Goal: Consume media (video, audio): Consume media (video, audio)

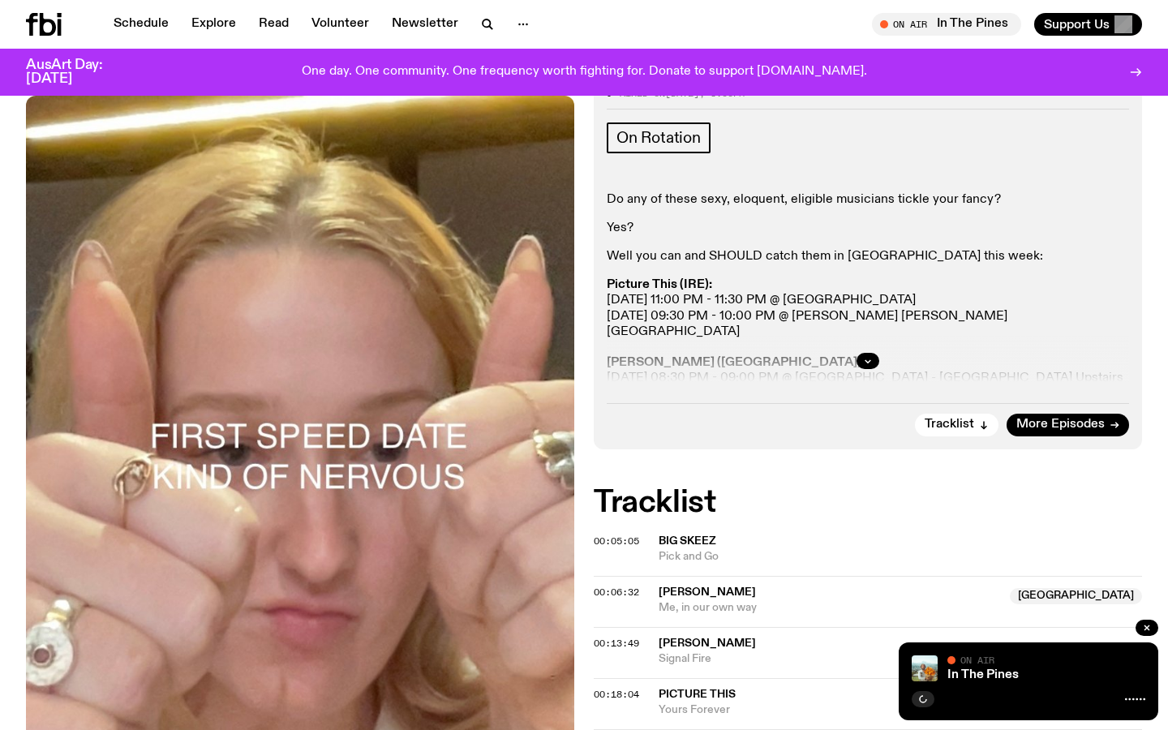
scroll to position [386, 0]
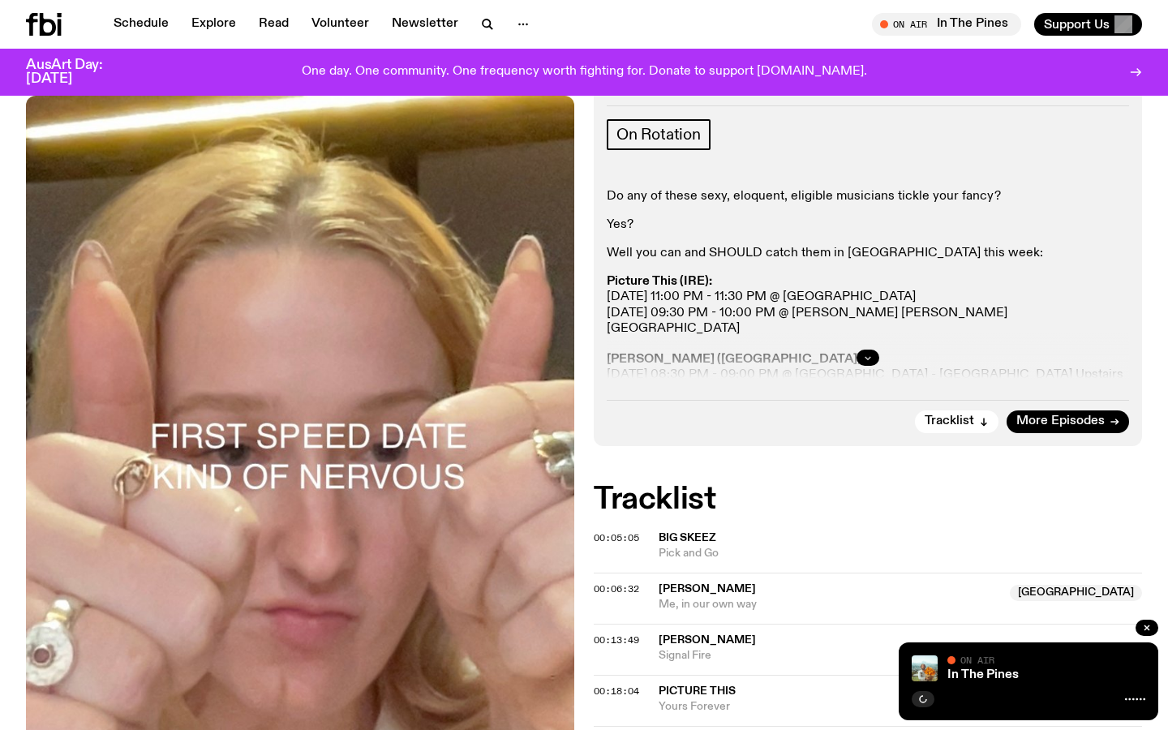
click at [872, 352] on button "button" at bounding box center [868, 358] width 23 height 16
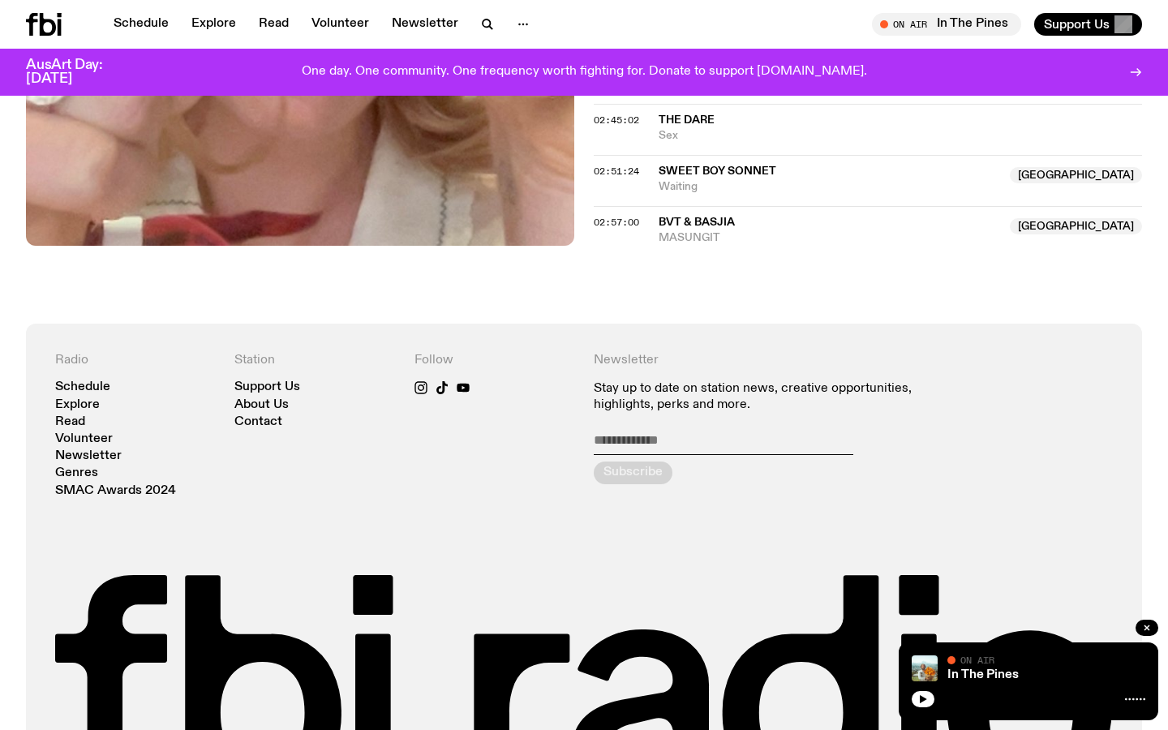
scroll to position [2569, 0]
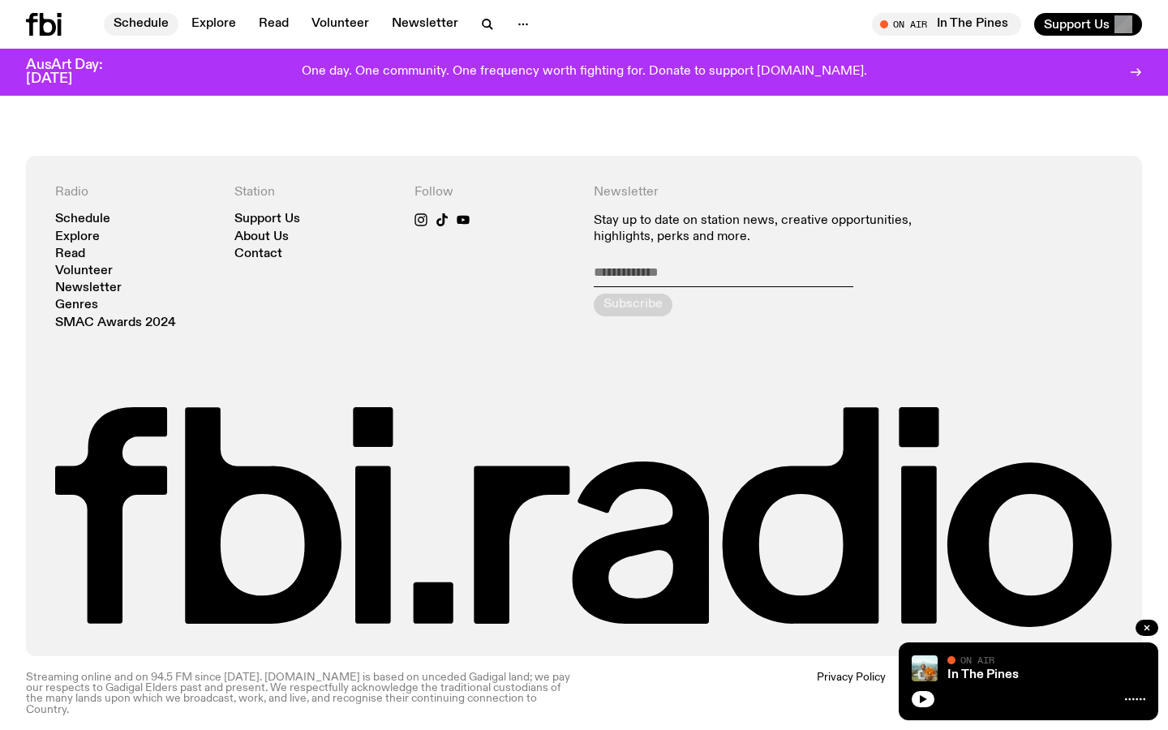
click at [152, 24] on link "Schedule" at bounding box center [141, 24] width 75 height 23
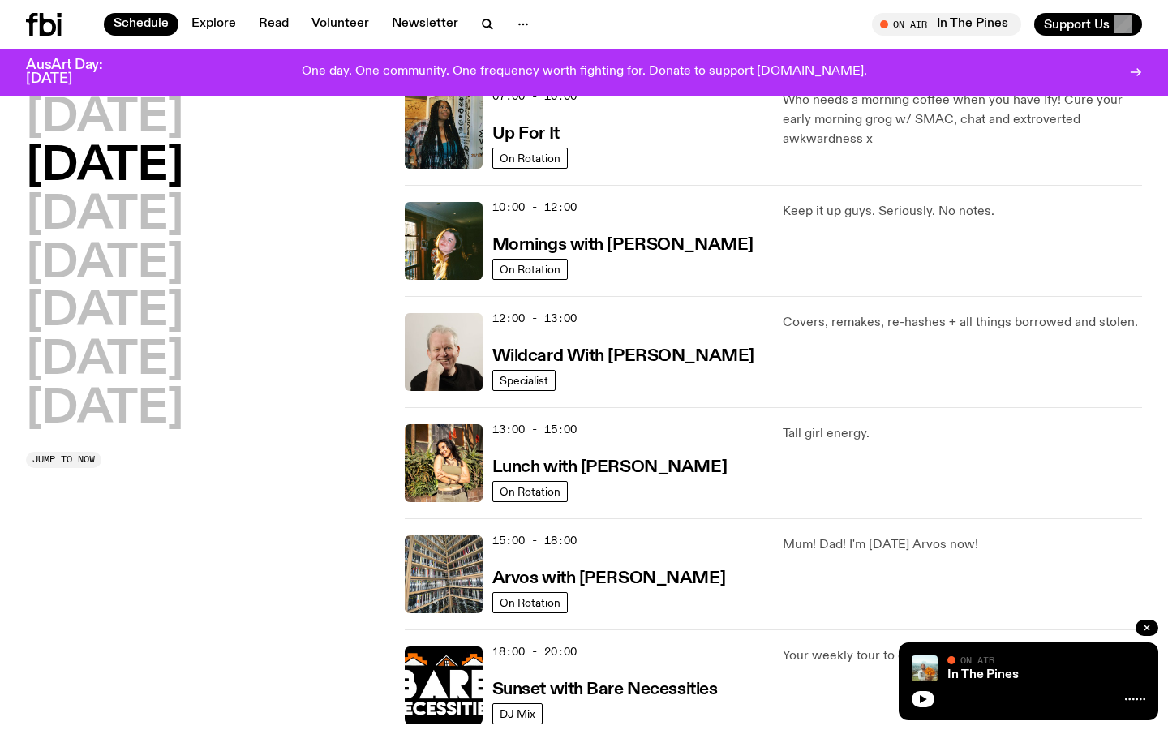
scroll to position [174, 0]
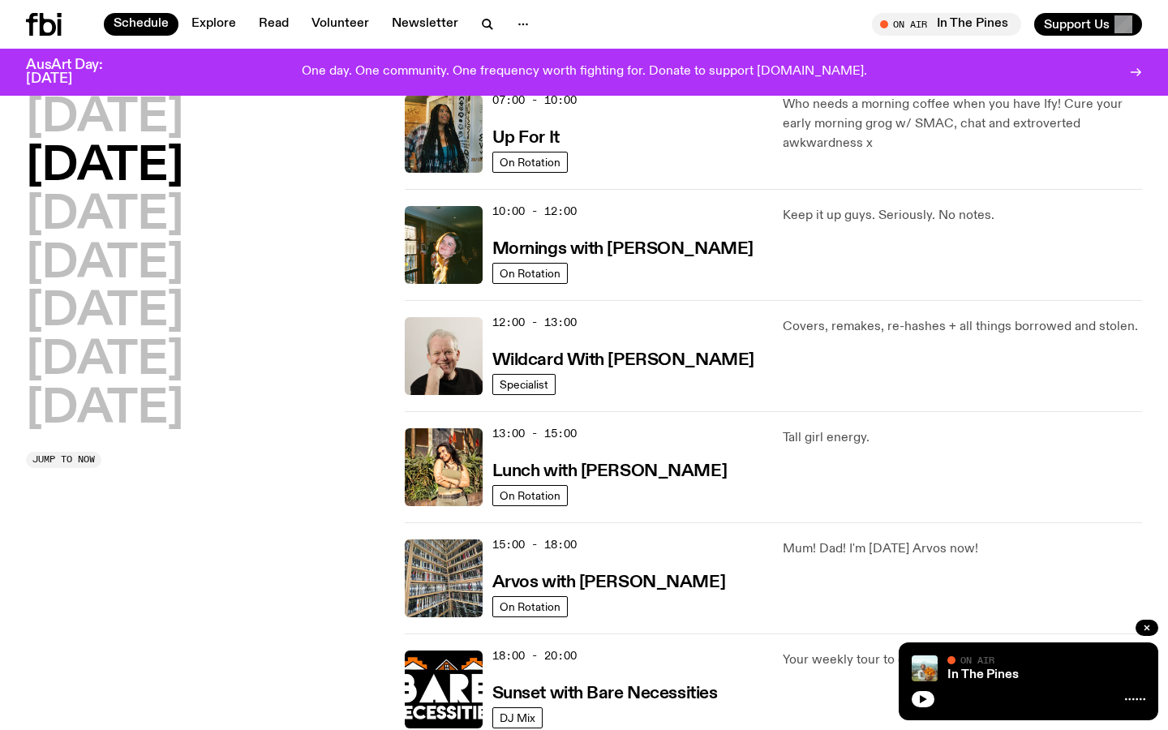
click at [38, 27] on icon at bounding box center [44, 24] width 36 height 23
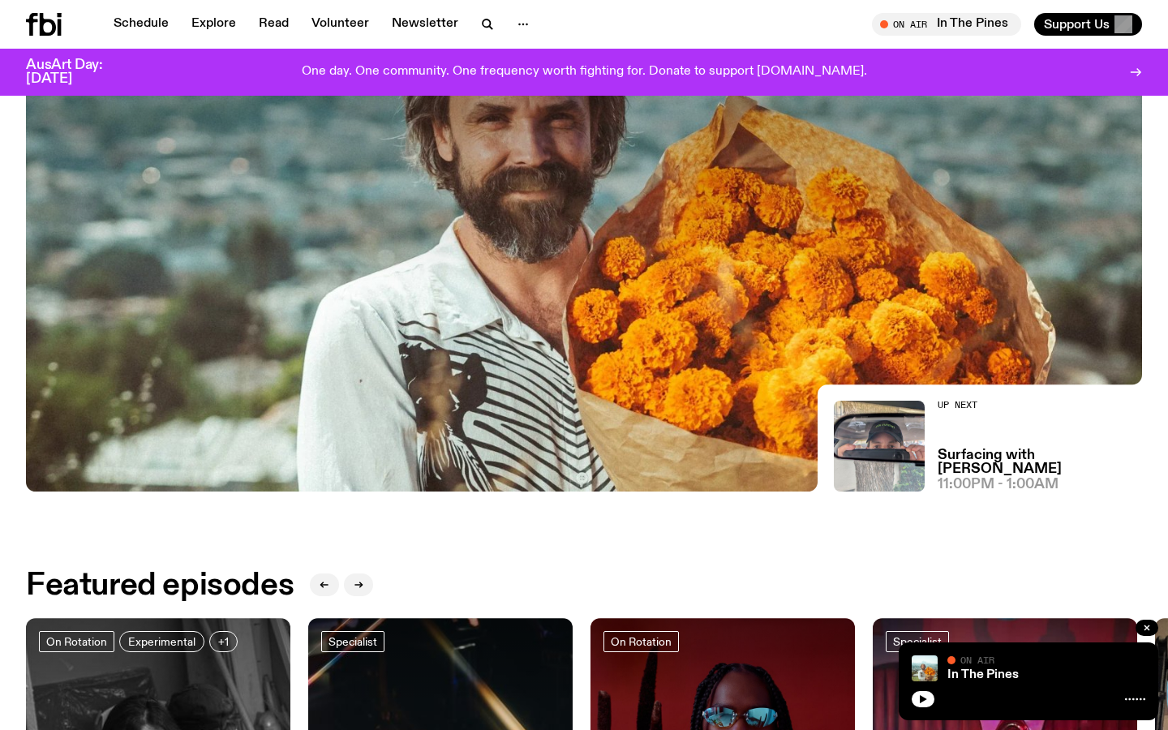
scroll to position [658, 0]
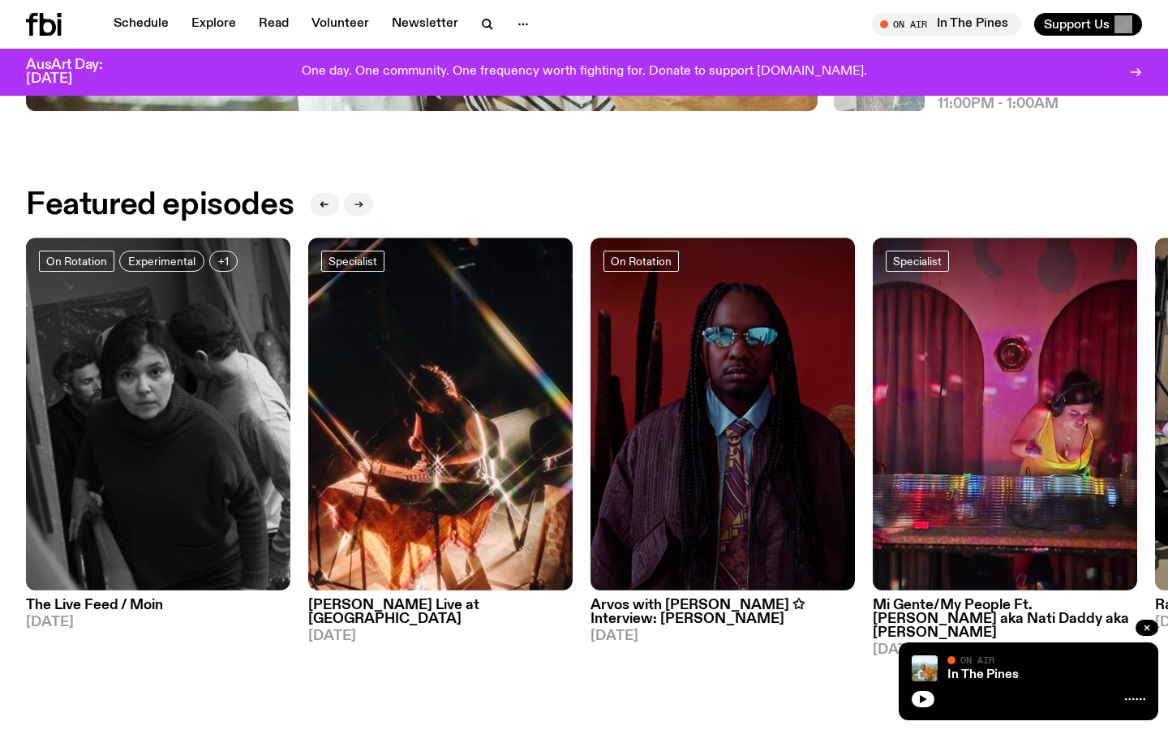
click at [359, 201] on icon "button" at bounding box center [359, 205] width 10 height 10
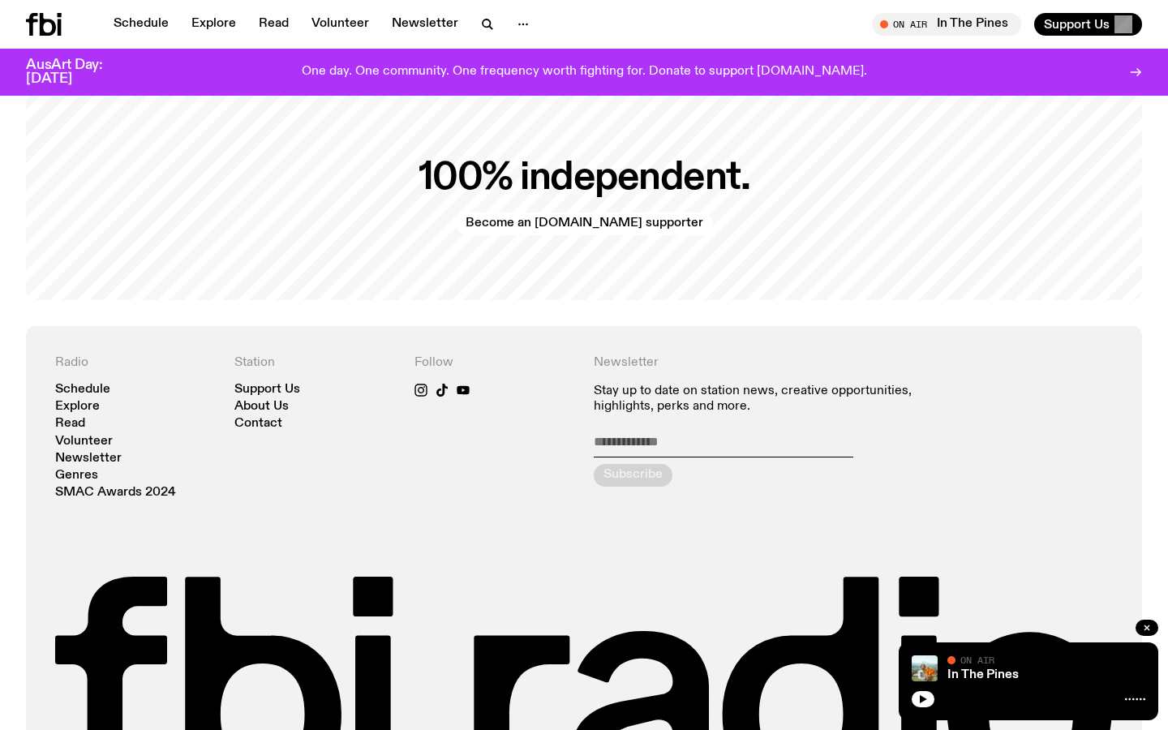
scroll to position [3465, 0]
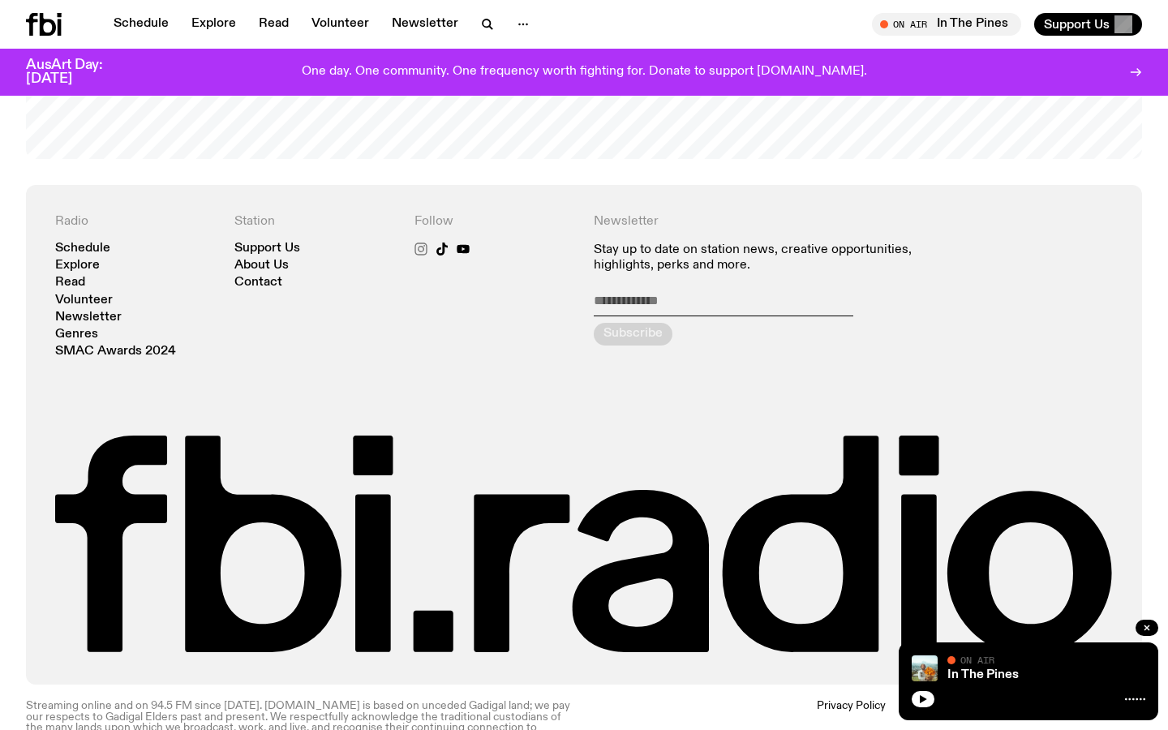
click at [425, 243] on icon at bounding box center [420, 249] width 13 height 13
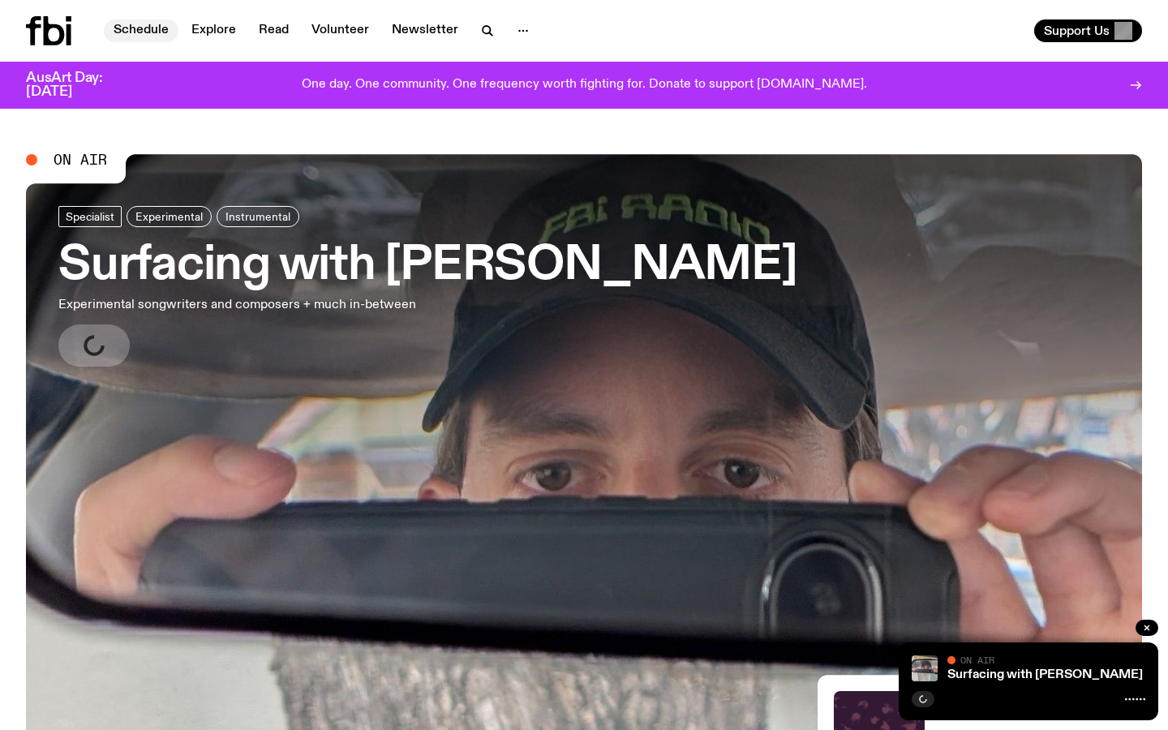
click at [144, 32] on link "Schedule" at bounding box center [141, 30] width 75 height 23
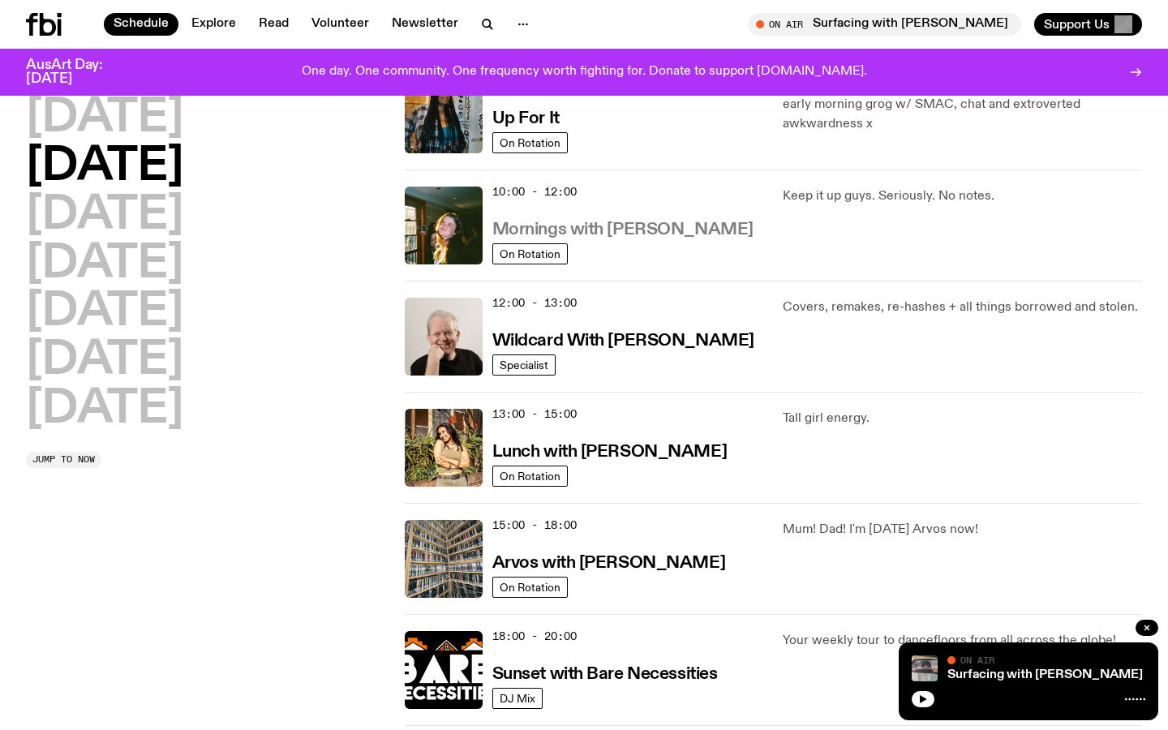
scroll to position [194, 0]
click at [590, 555] on h3 "Arvos with [PERSON_NAME]" at bounding box center [608, 563] width 233 height 17
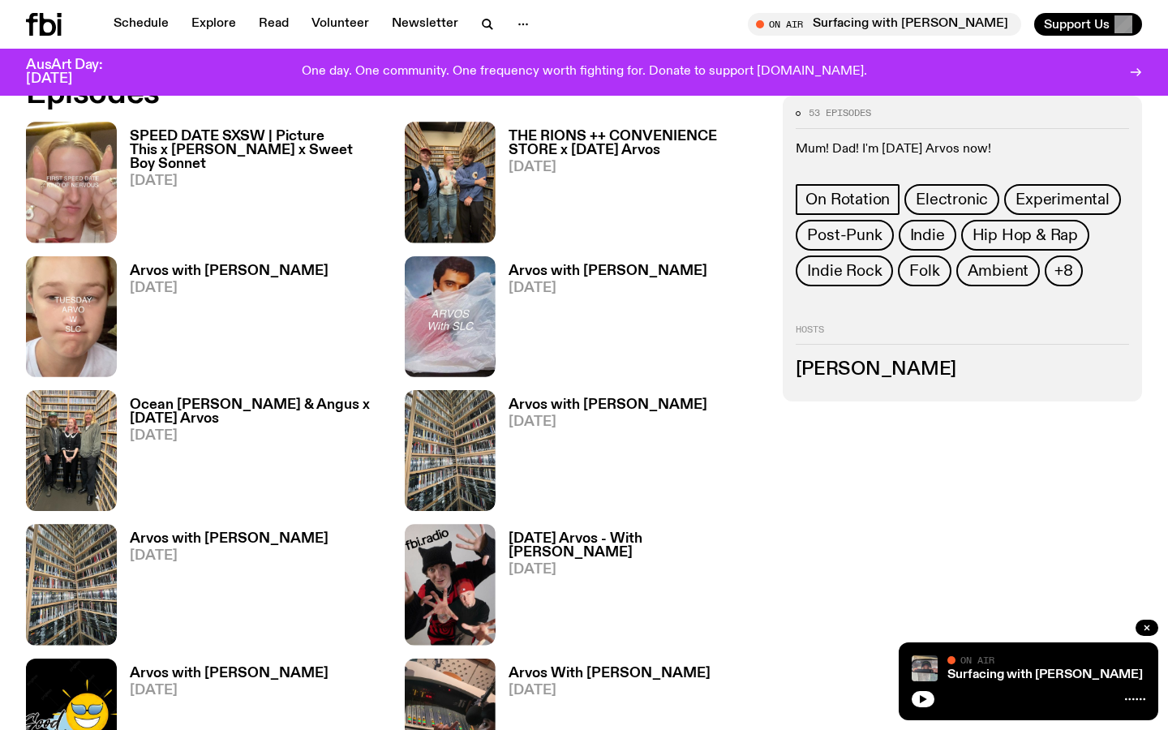
scroll to position [792, 0]
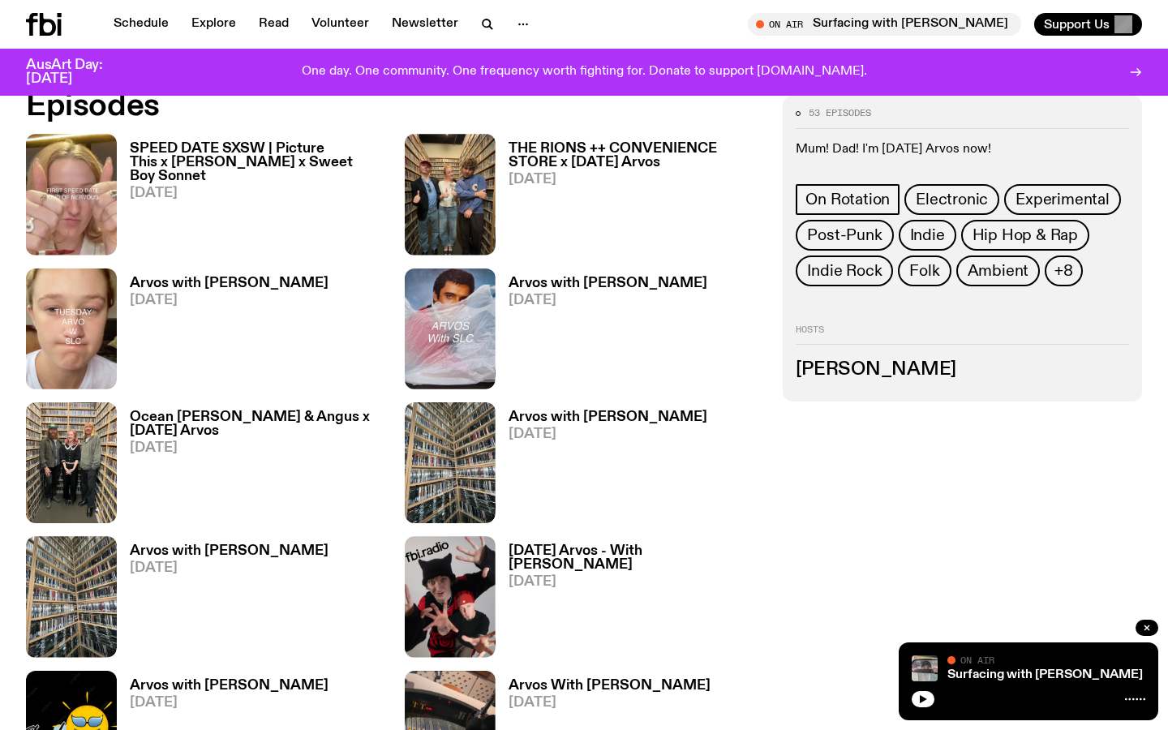
click at [238, 150] on h3 "SPEED DATE SXSW | Picture This x [PERSON_NAME] x Sweet Boy Sonnet" at bounding box center [258, 162] width 256 height 41
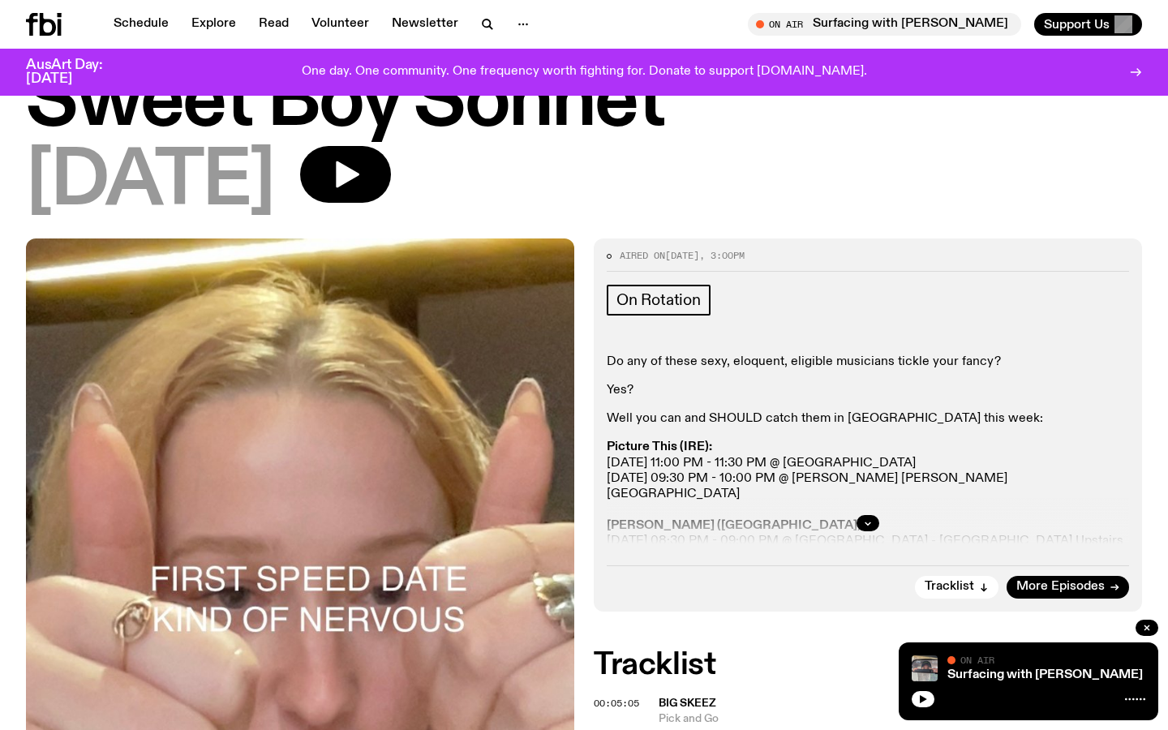
scroll to position [588, 0]
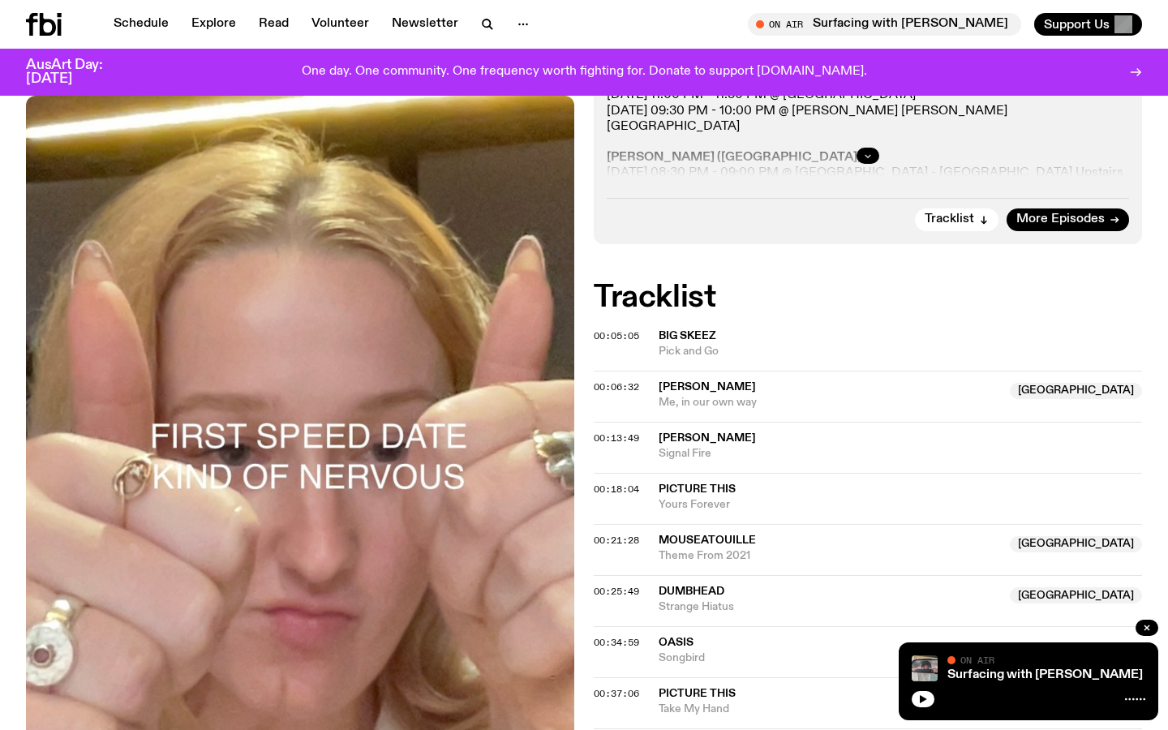
click at [869, 156] on icon "button" at bounding box center [868, 156] width 6 height 2
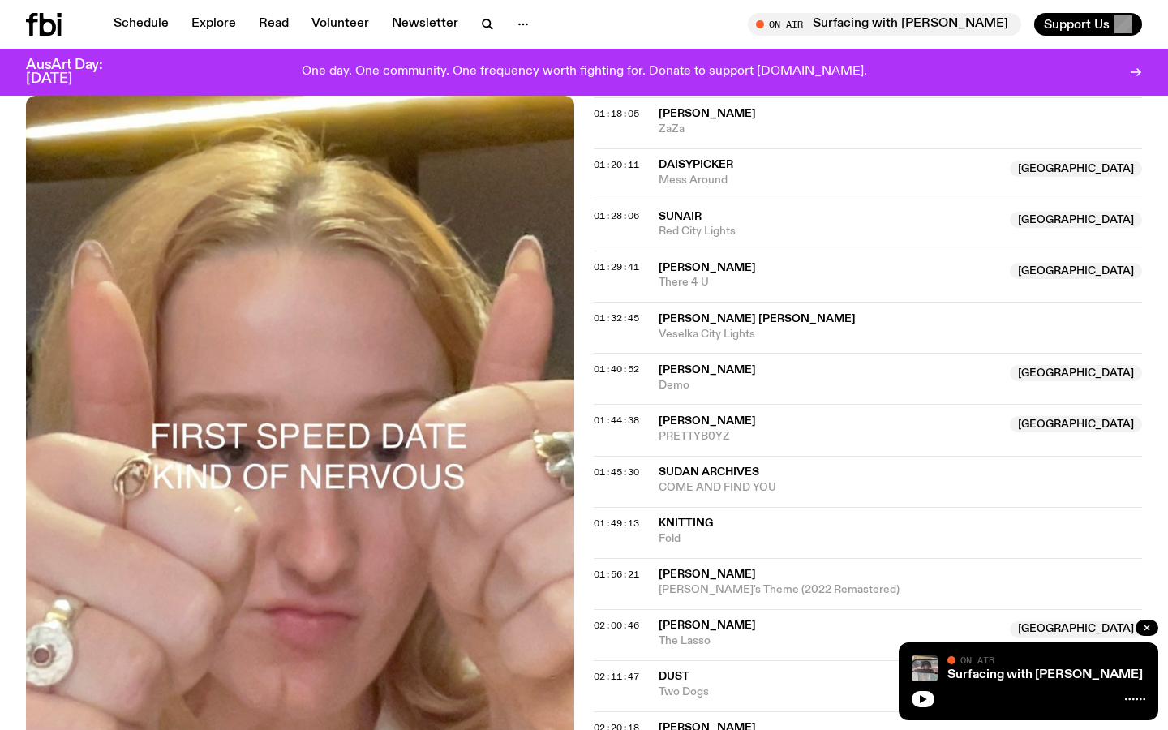
scroll to position [1536, 0]
click at [607, 369] on span "01:40:52" at bounding box center [616, 370] width 45 height 13
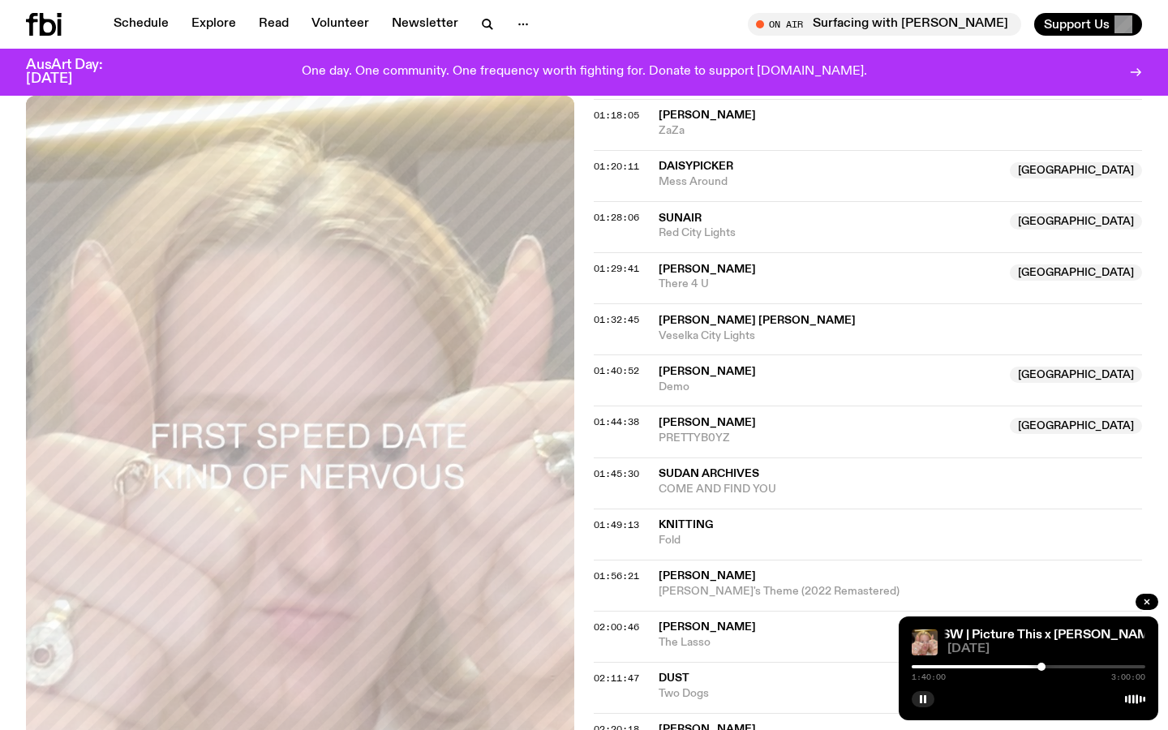
click at [1042, 669] on div at bounding box center [1041, 667] width 8 height 8
click at [1039, 667] on div at bounding box center [1039, 667] width 8 height 8
click at [918, 701] on icon "button" at bounding box center [923, 699] width 10 height 10
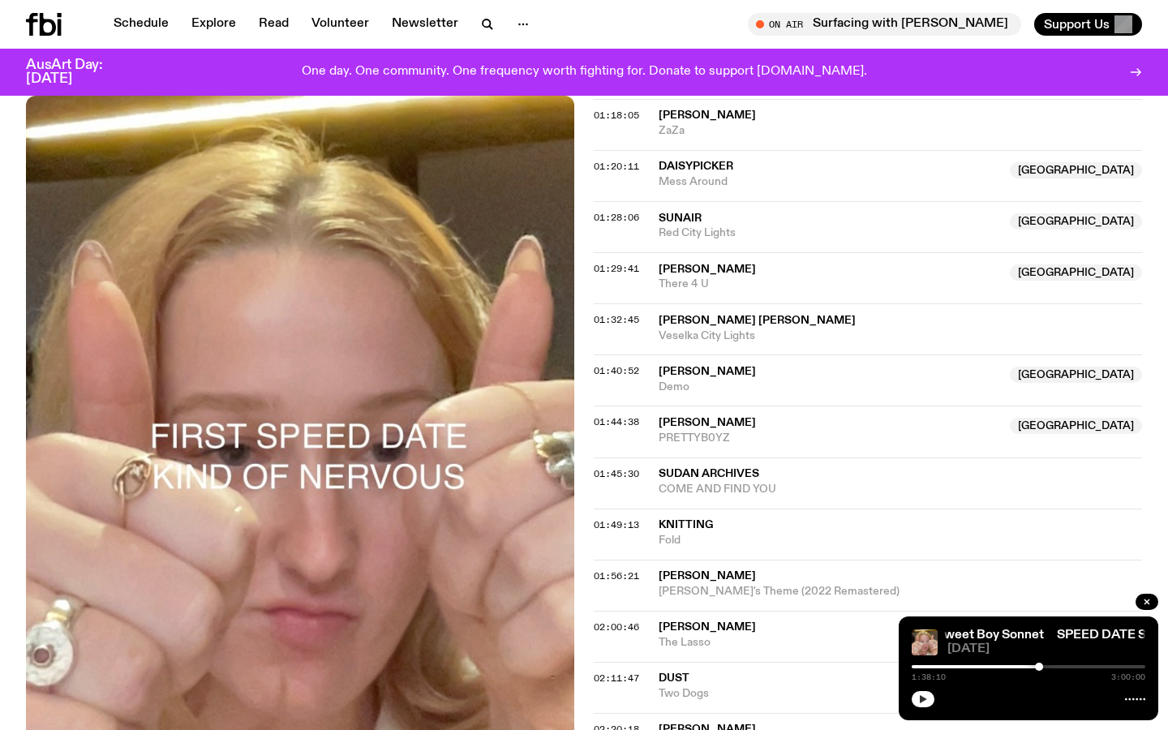
click at [921, 698] on icon "button" at bounding box center [923, 699] width 7 height 8
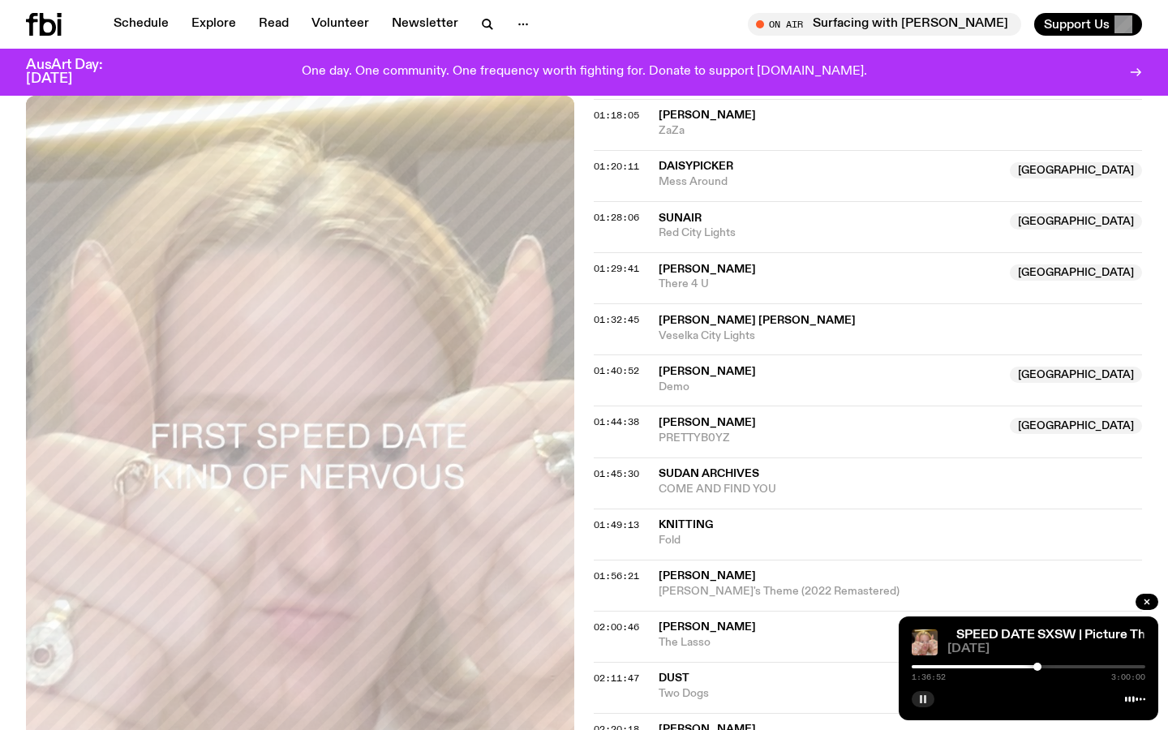
click at [1037, 668] on div at bounding box center [1037, 667] width 8 height 8
click at [1034, 668] on div at bounding box center [1034, 667] width 8 height 8
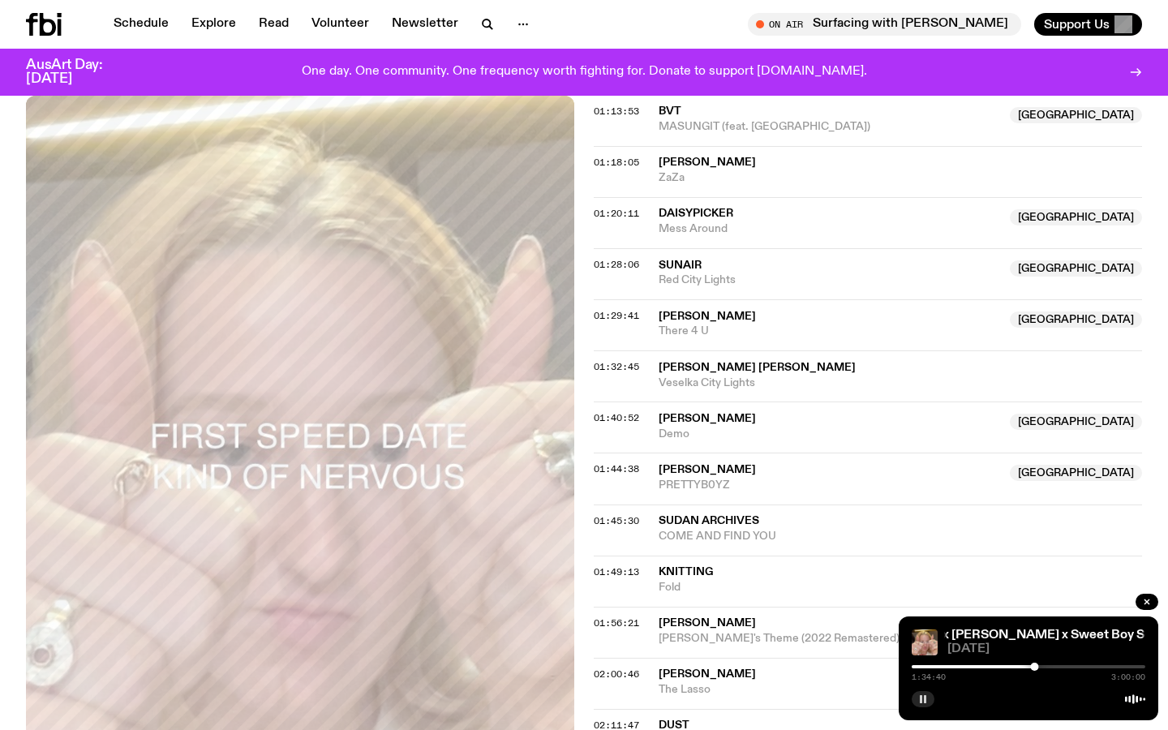
scroll to position [1494, 0]
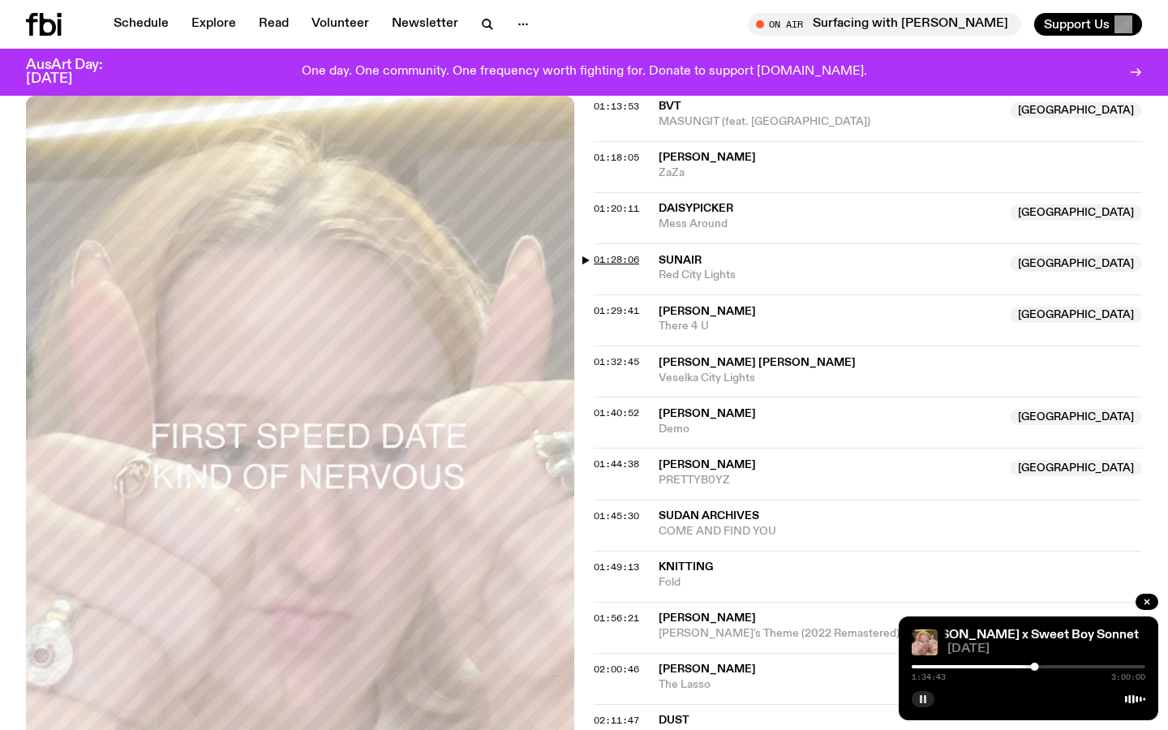
click at [611, 254] on span "01:28:06" at bounding box center [616, 259] width 45 height 13
click at [1023, 668] on div at bounding box center [1023, 667] width 8 height 8
click at [1021, 668] on div at bounding box center [1021, 667] width 8 height 8
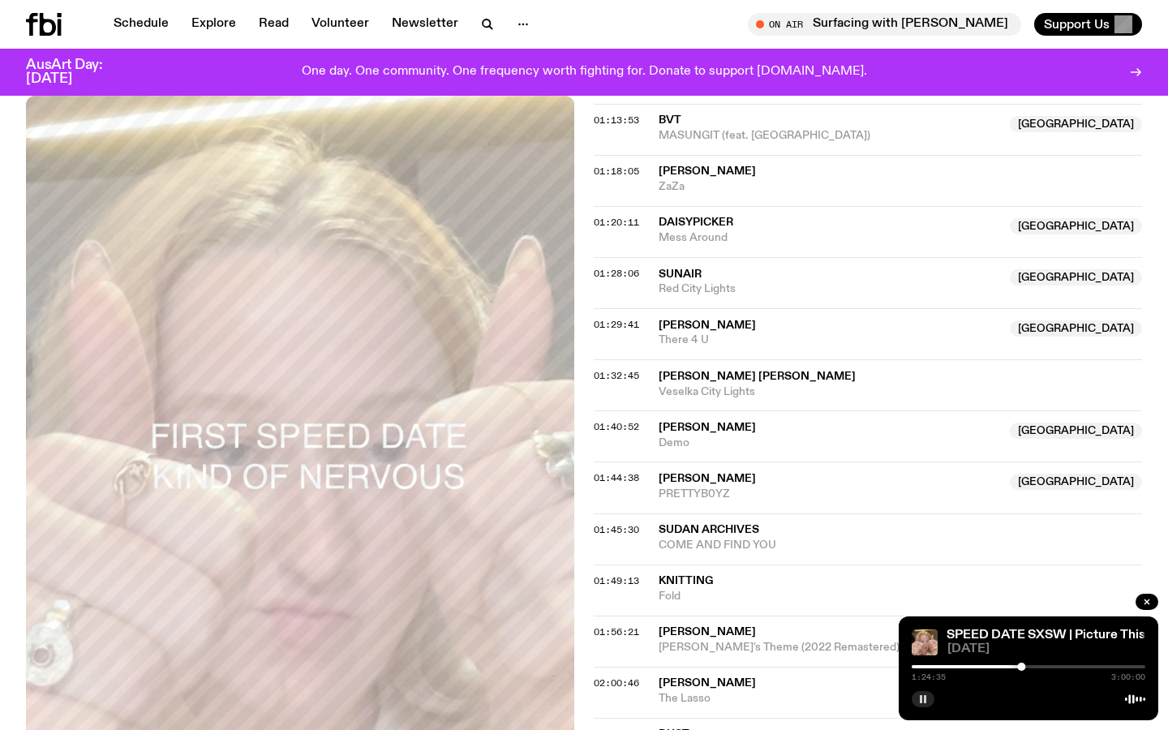
scroll to position [1486, 0]
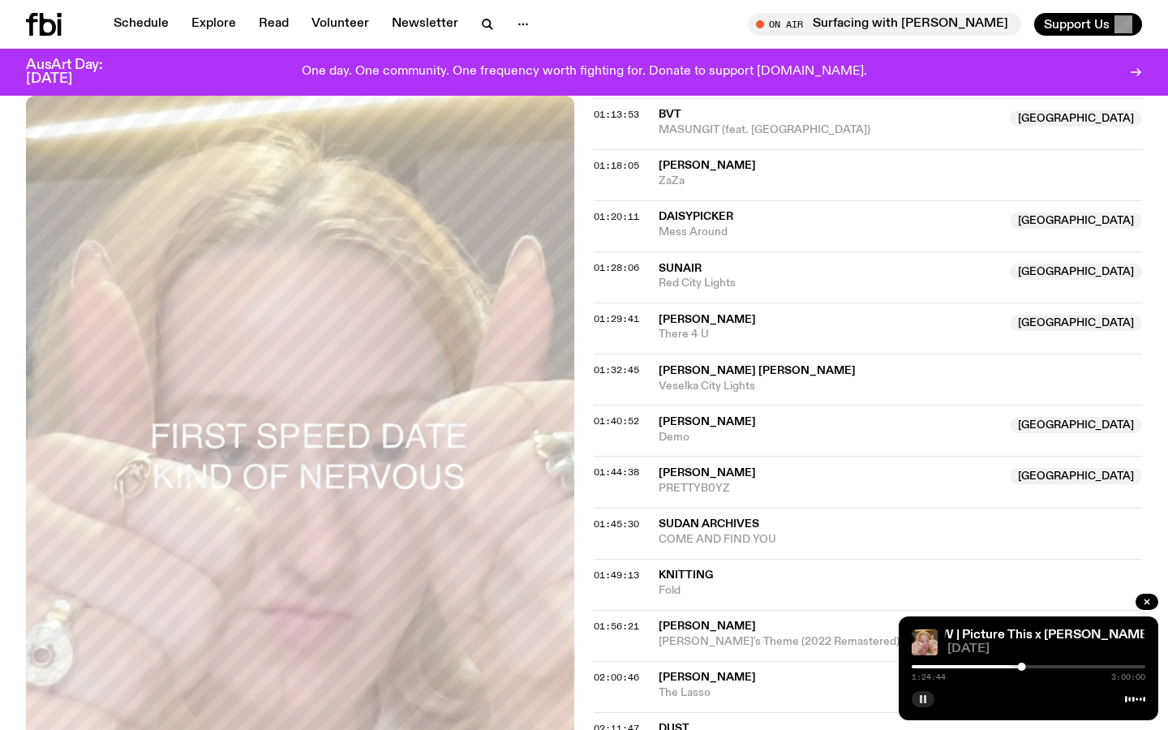
click at [923, 701] on icon "button" at bounding box center [923, 699] width 10 height 10
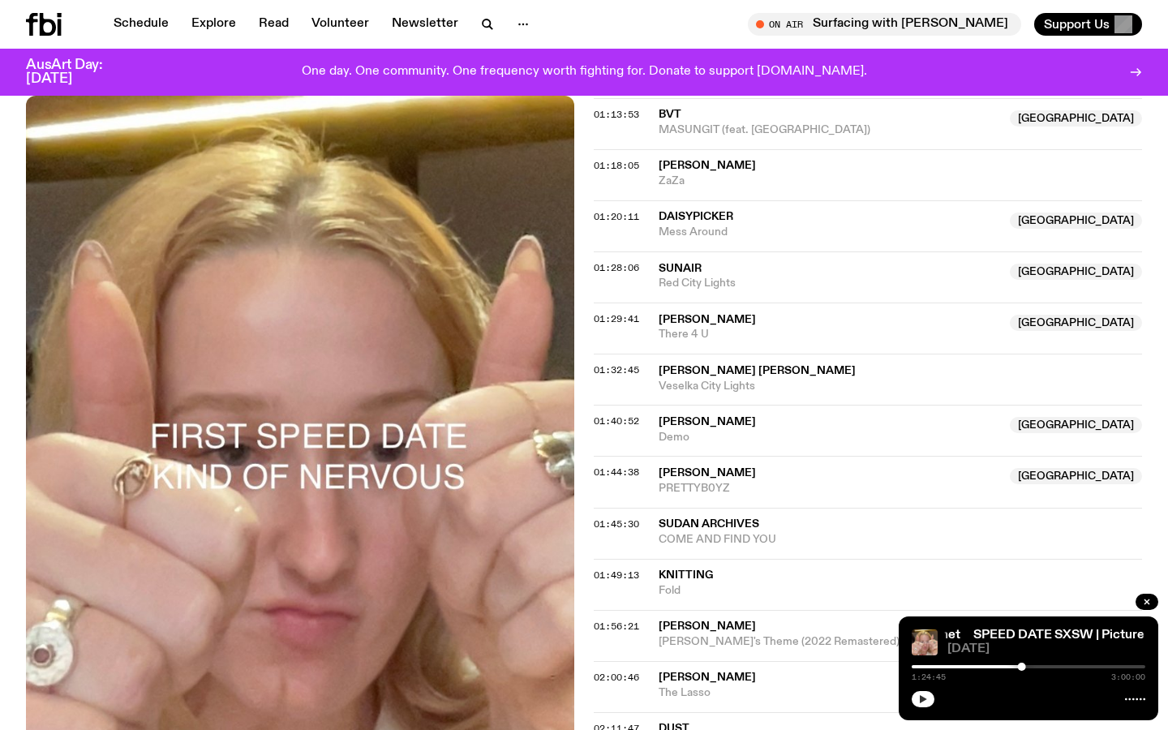
click at [926, 700] on icon "button" at bounding box center [923, 699] width 10 height 10
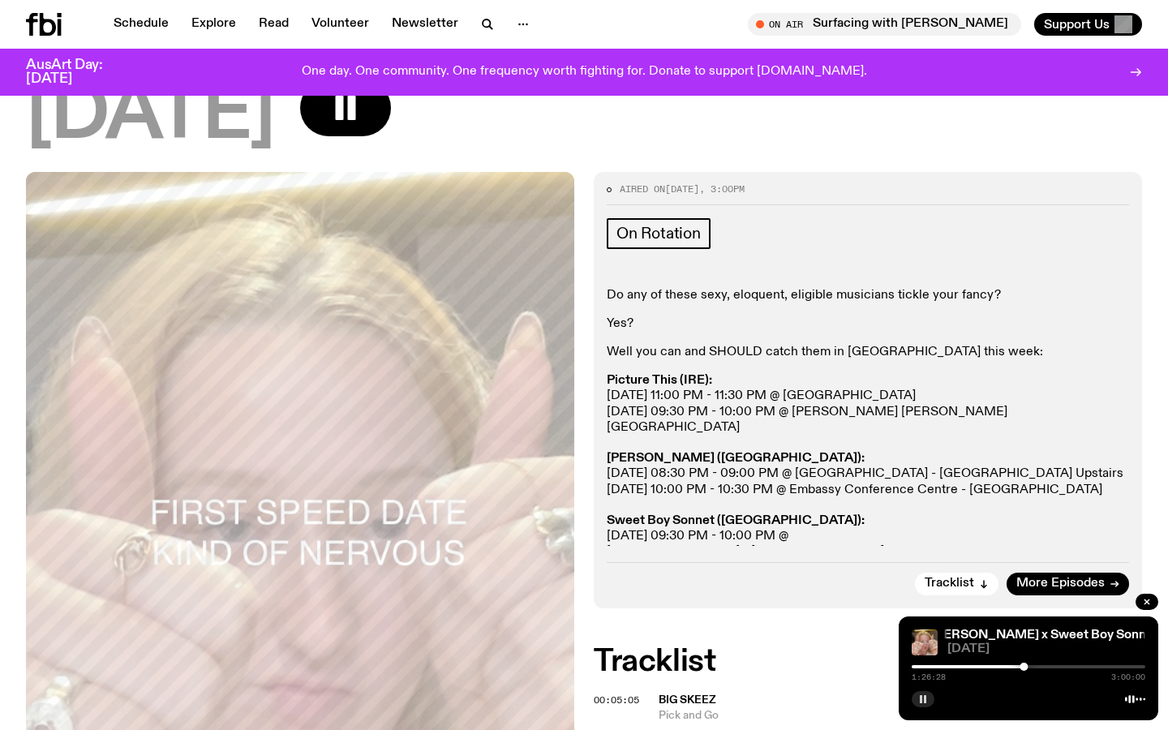
scroll to position [1129, 0]
